Goal: Information Seeking & Learning: Check status

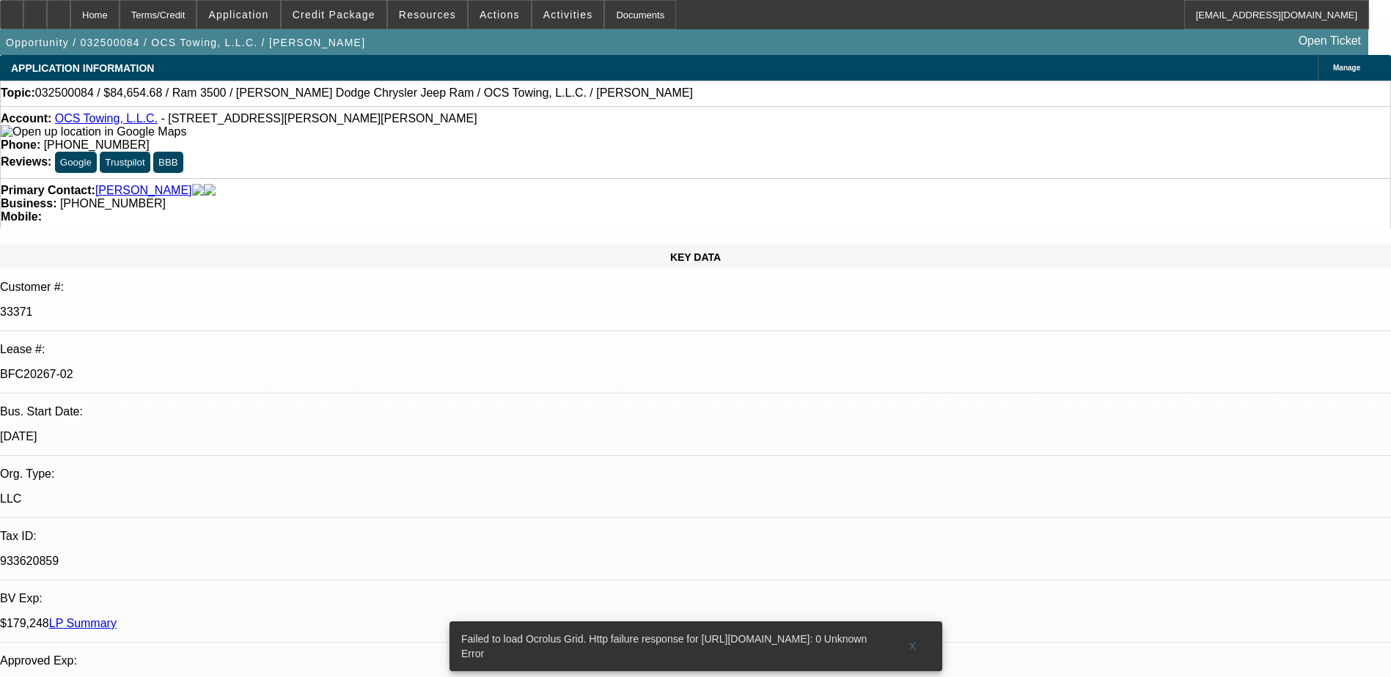
select select "0"
select select "2"
select select "0.1"
select select "4"
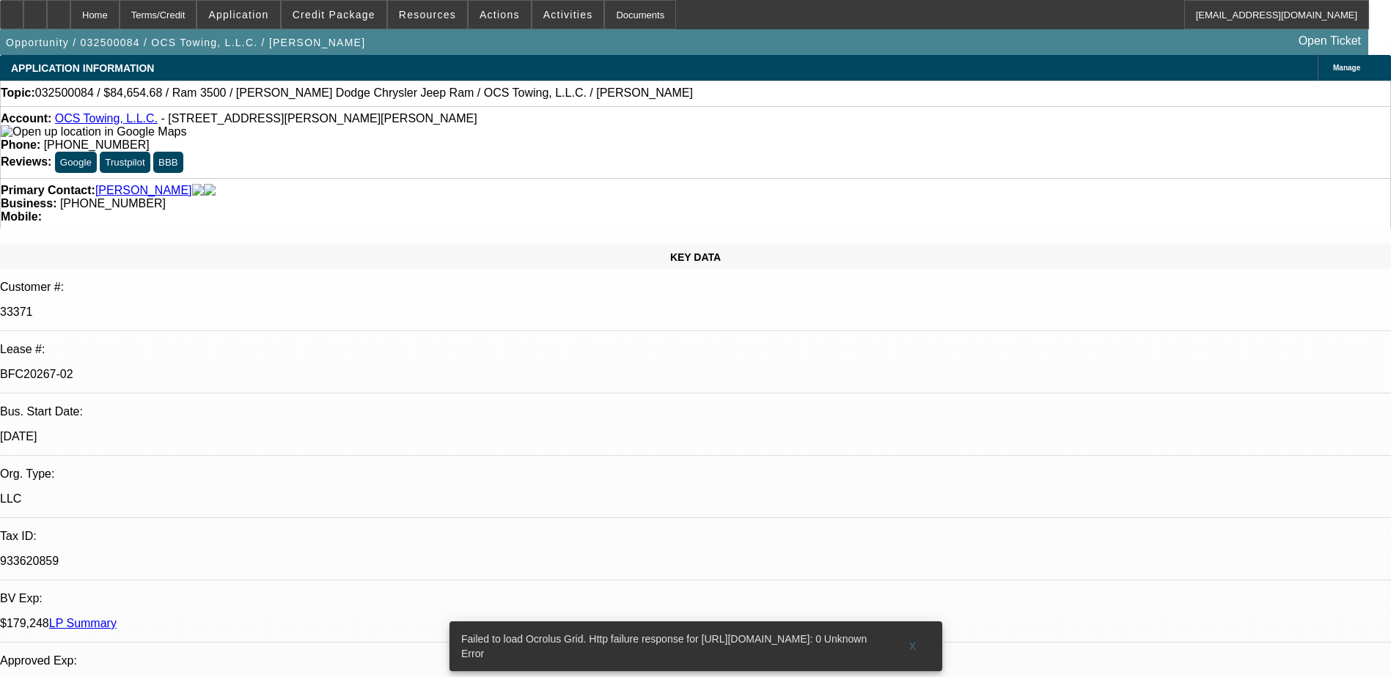
select select "0"
select select "2"
select select "0.1"
select select "4"
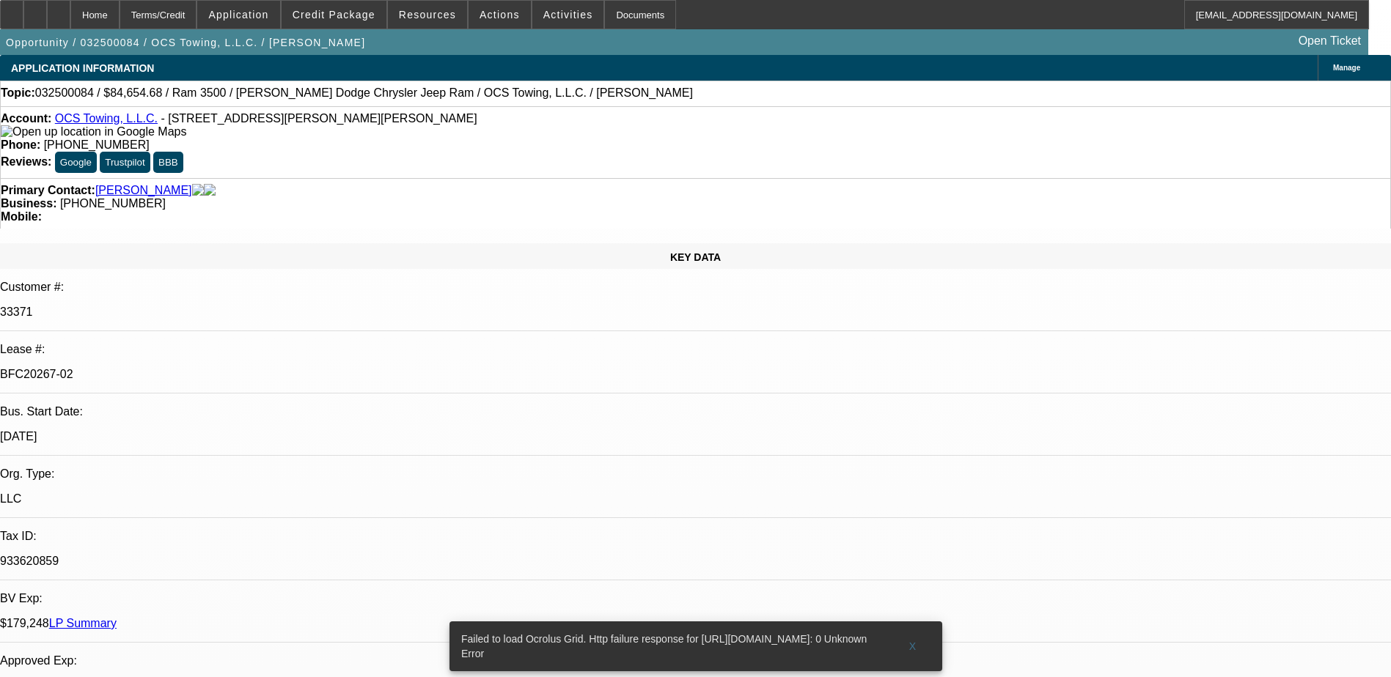
select select "0"
select select "2"
select select "0.1"
select select "4"
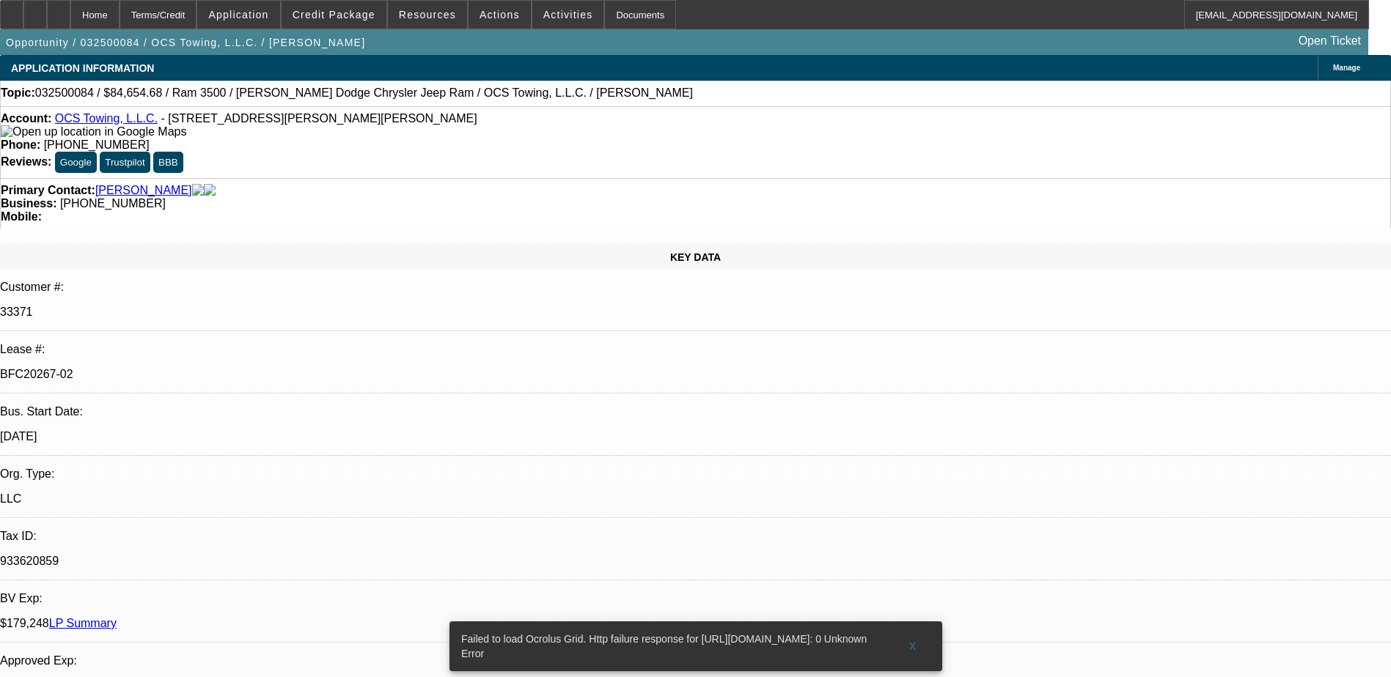
select select "0"
select select "2"
select select "0.1"
select select "4"
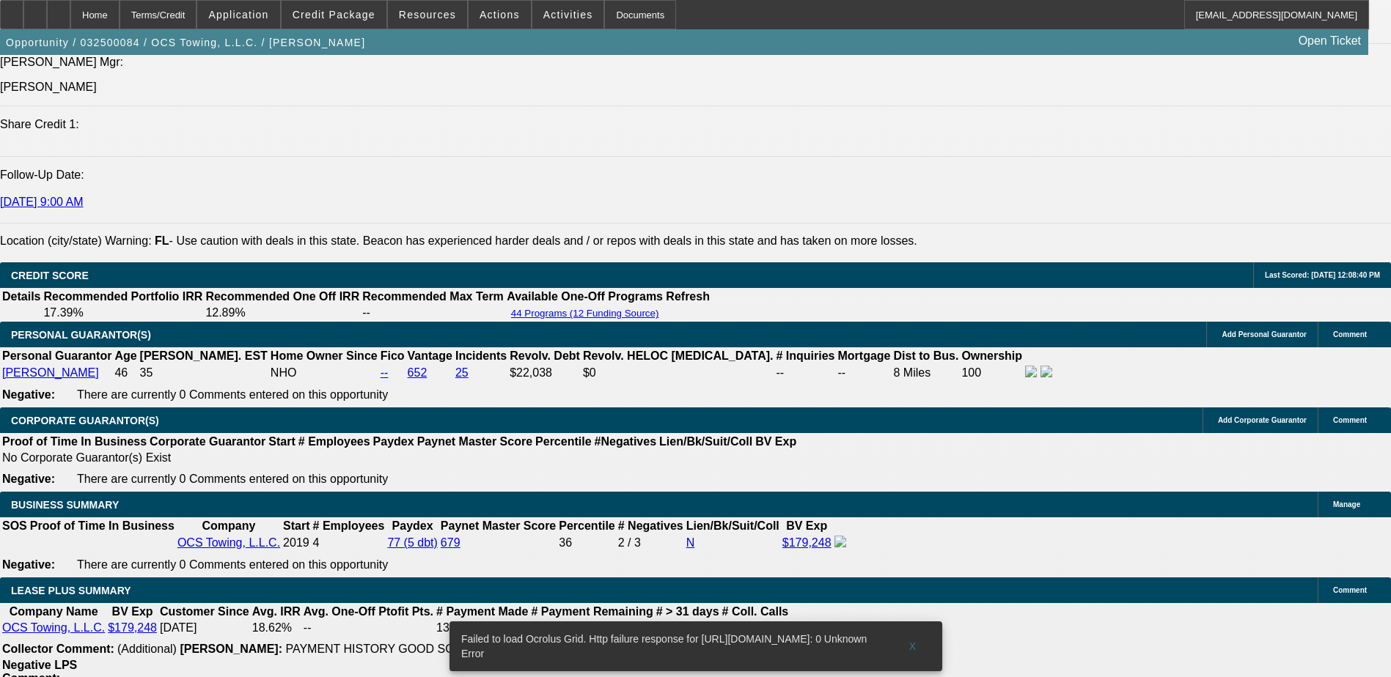
scroll to position [1979, 0]
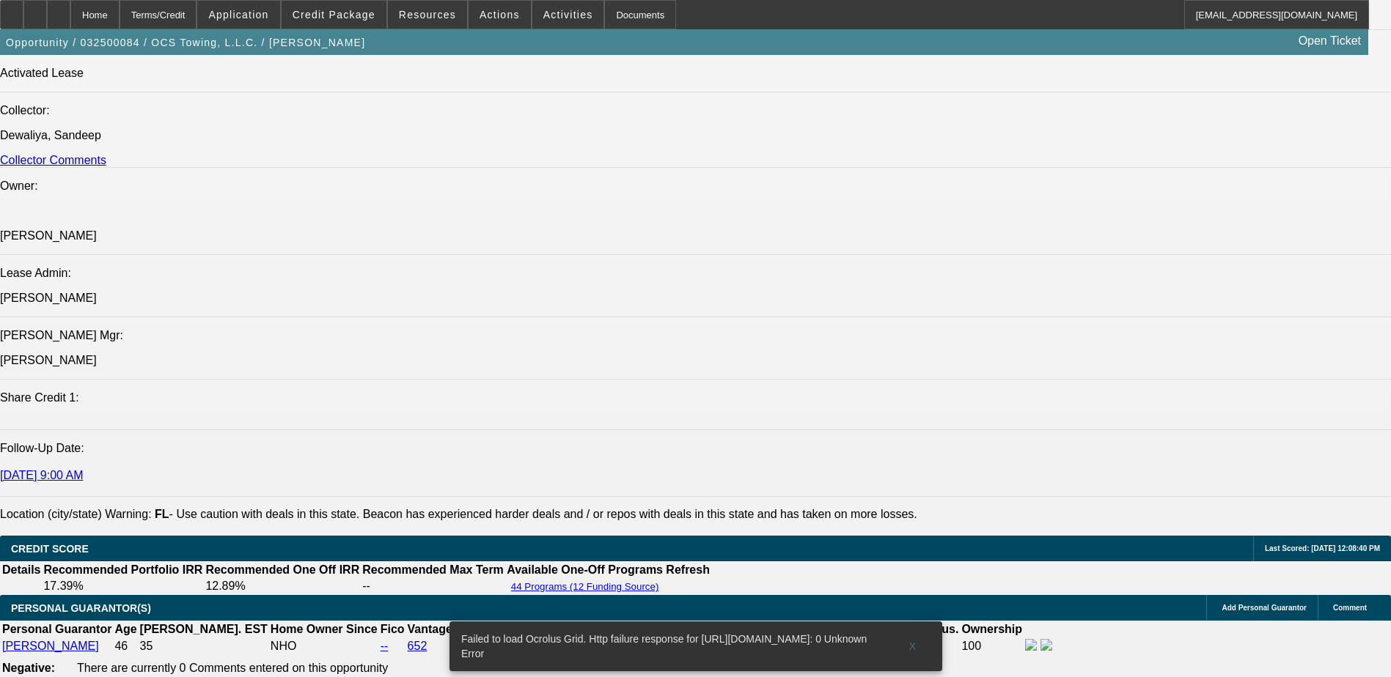
scroll to position [1686, 0]
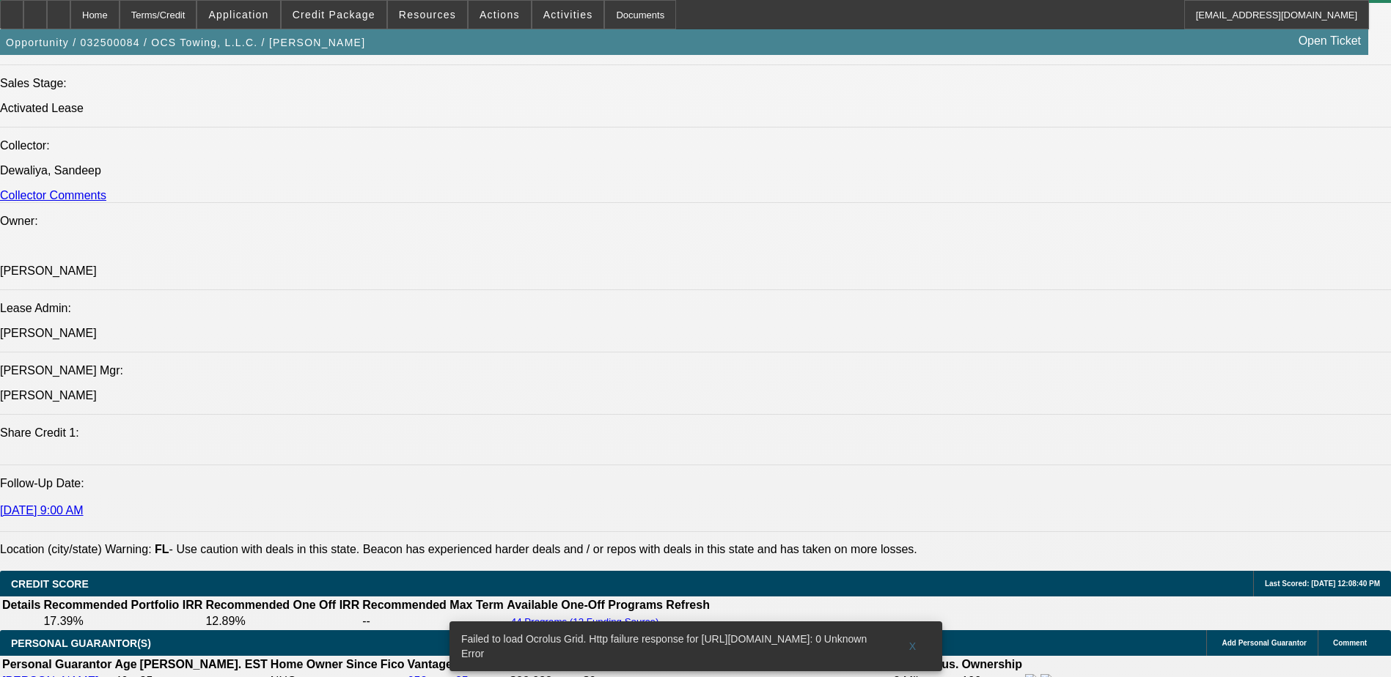
click at [908, 629] on span at bounding box center [912, 646] width 47 height 35
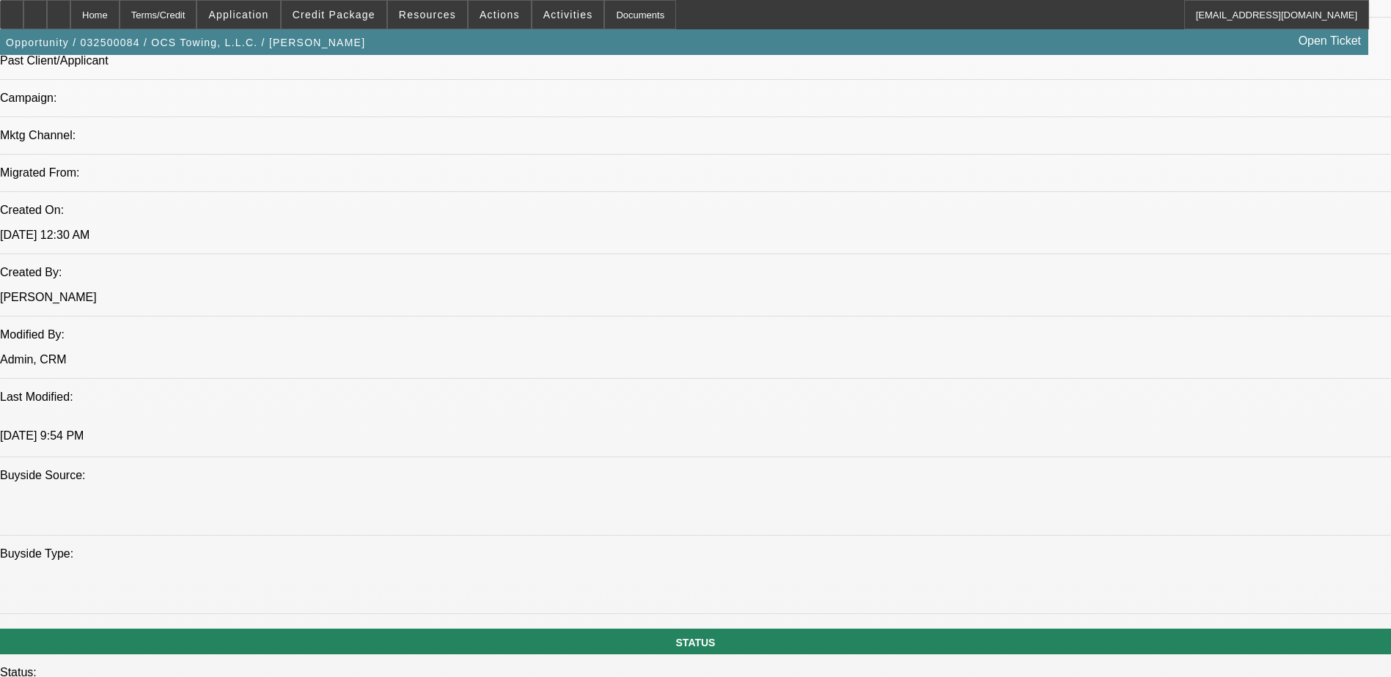
scroll to position [880, 0]
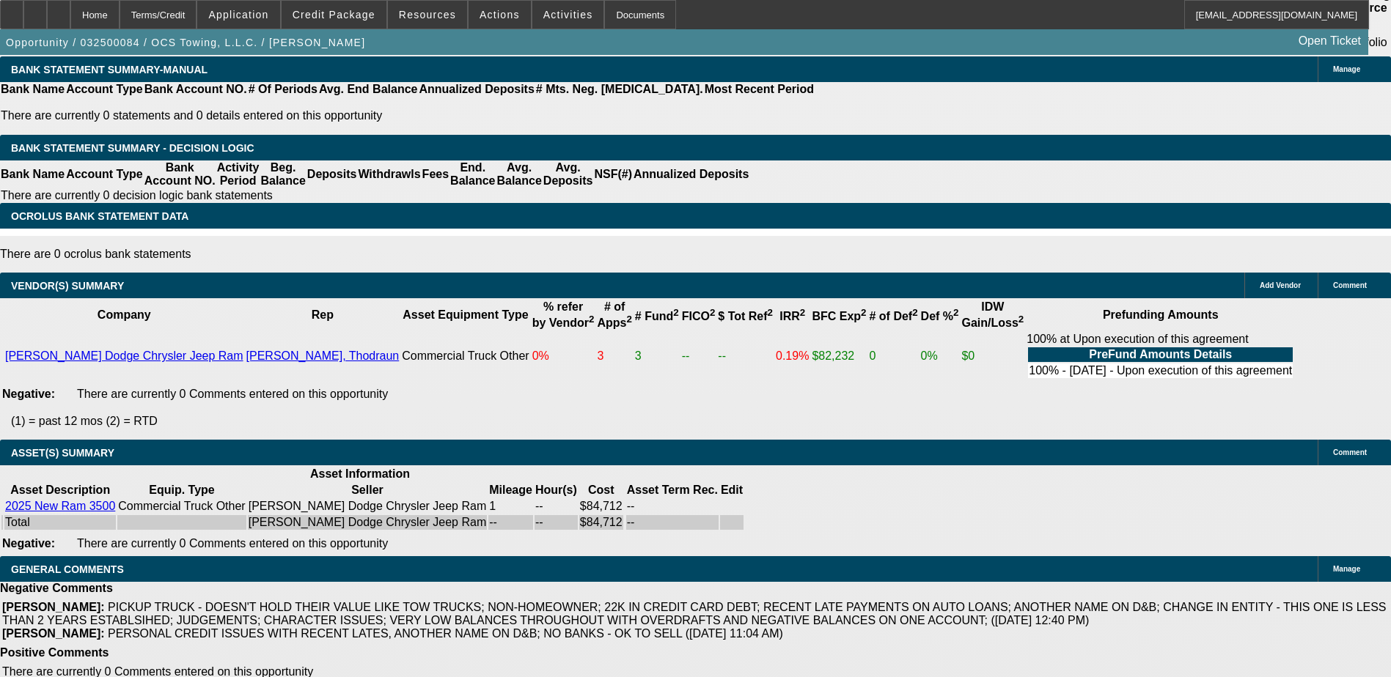
scroll to position [2711, 0]
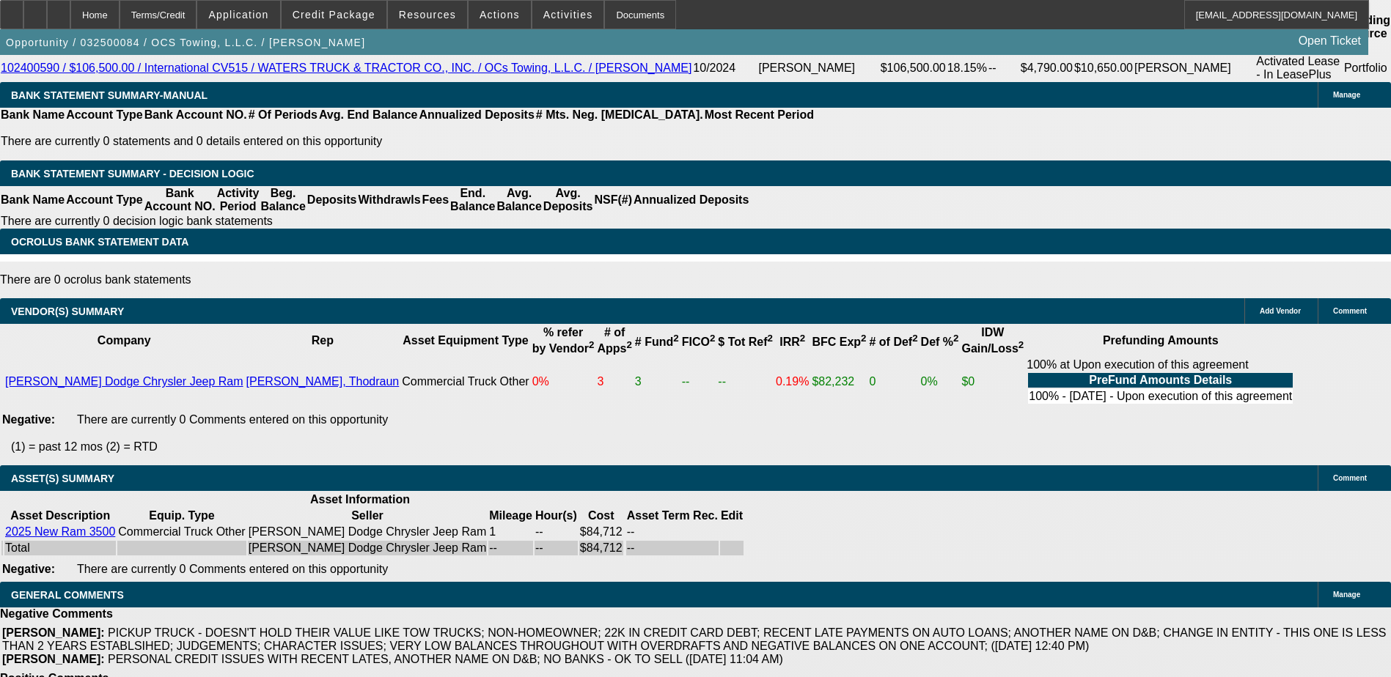
drag, startPoint x: 316, startPoint y: 426, endPoint x: 351, endPoint y: 431, distance: 35.6
drag, startPoint x: 351, startPoint y: 431, endPoint x: 303, endPoint y: 444, distance: 50.1
drag, startPoint x: 314, startPoint y: 425, endPoint x: 362, endPoint y: 424, distance: 48.4
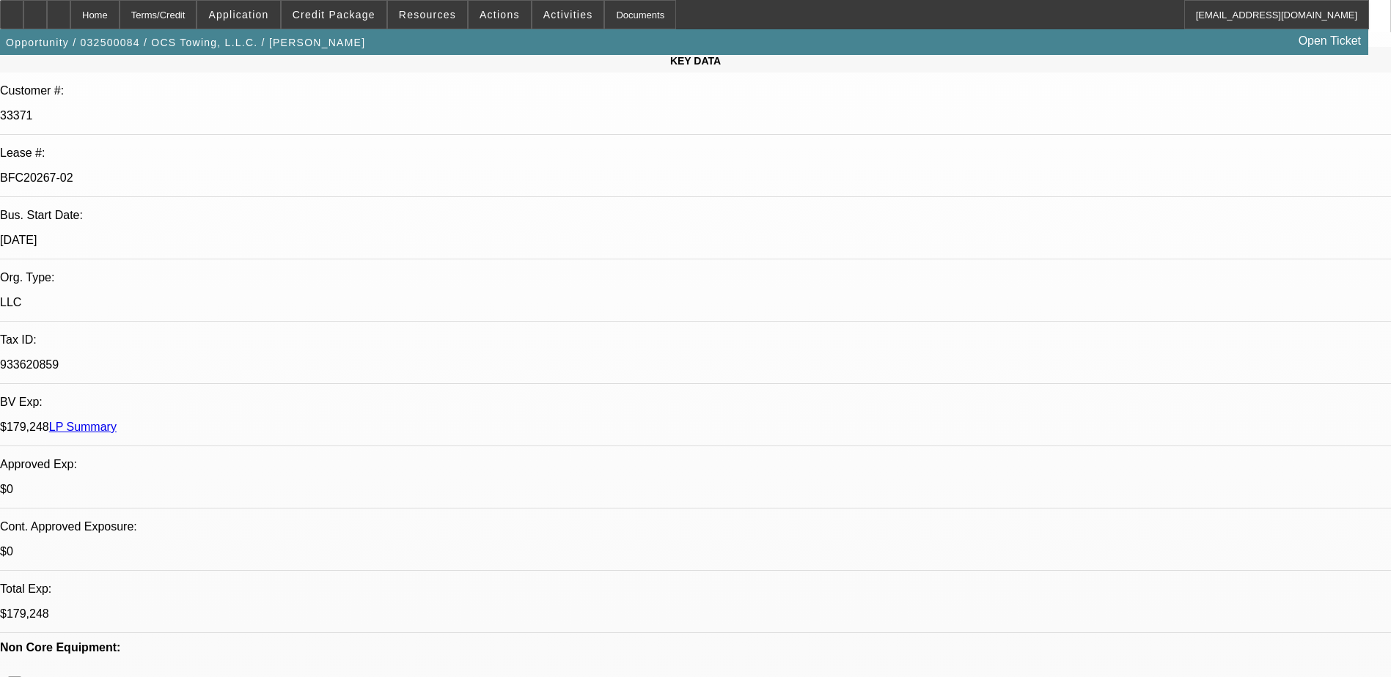
scroll to position [220, 0]
